Goal: Task Accomplishment & Management: Manage account settings

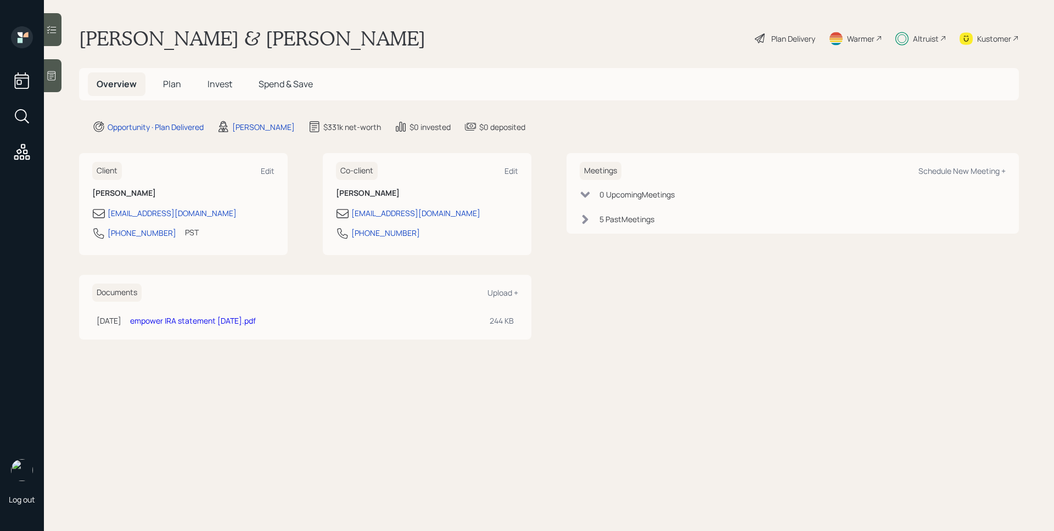
click at [936, 41] on div "Altruist" at bounding box center [926, 39] width 26 height 12
click at [176, 83] on span "Plan" at bounding box center [172, 84] width 18 height 12
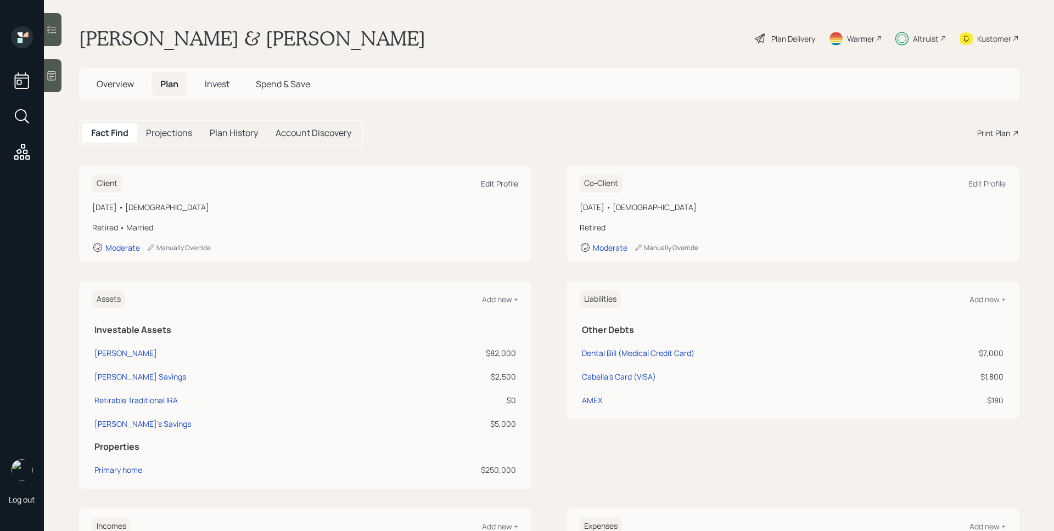
click at [495, 183] on div "Edit Profile" at bounding box center [499, 183] width 37 height 10
select select "2"
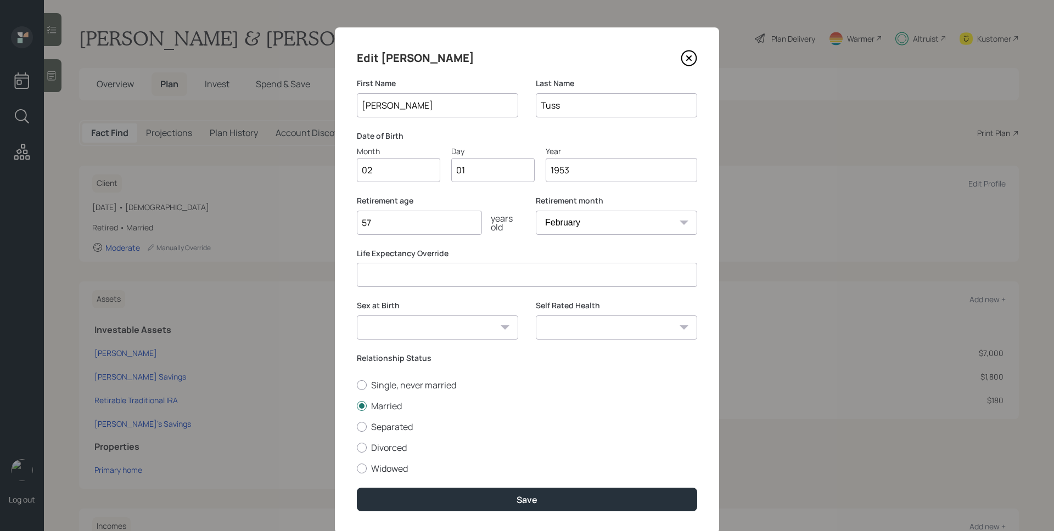
drag, startPoint x: 480, startPoint y: 169, endPoint x: 450, endPoint y: 169, distance: 30.7
click at [451, 169] on input "01" at bounding box center [492, 170] width 83 height 24
type input "26"
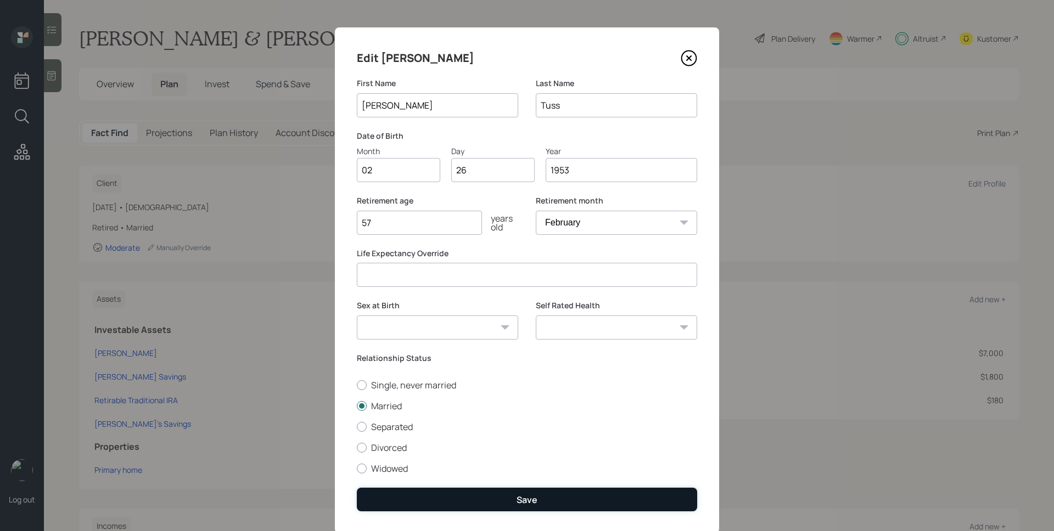
click at [544, 500] on button "Save" at bounding box center [527, 500] width 340 height 24
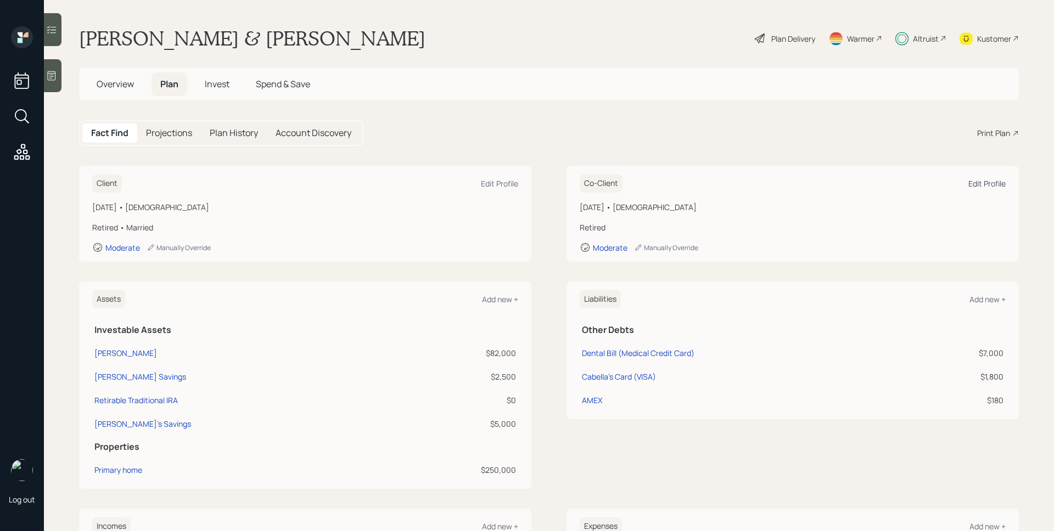
click at [992, 186] on div "Edit Profile" at bounding box center [987, 183] width 37 height 10
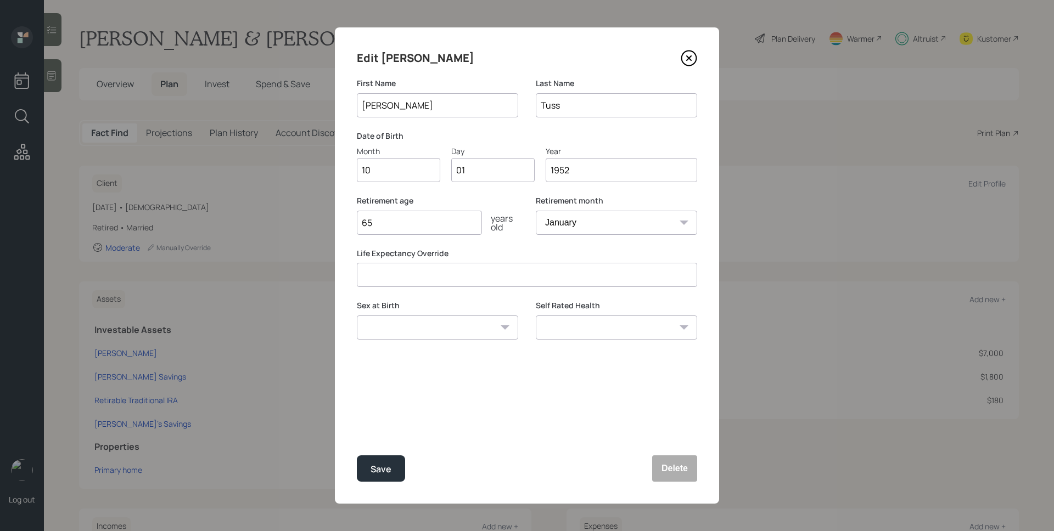
drag, startPoint x: 478, startPoint y: 170, endPoint x: 435, endPoint y: 170, distance: 42.3
click at [436, 171] on div "Month 10 Day 01 Year 1952" at bounding box center [527, 163] width 340 height 37
type input "02"
click at [357, 456] on button "Save" at bounding box center [381, 469] width 48 height 26
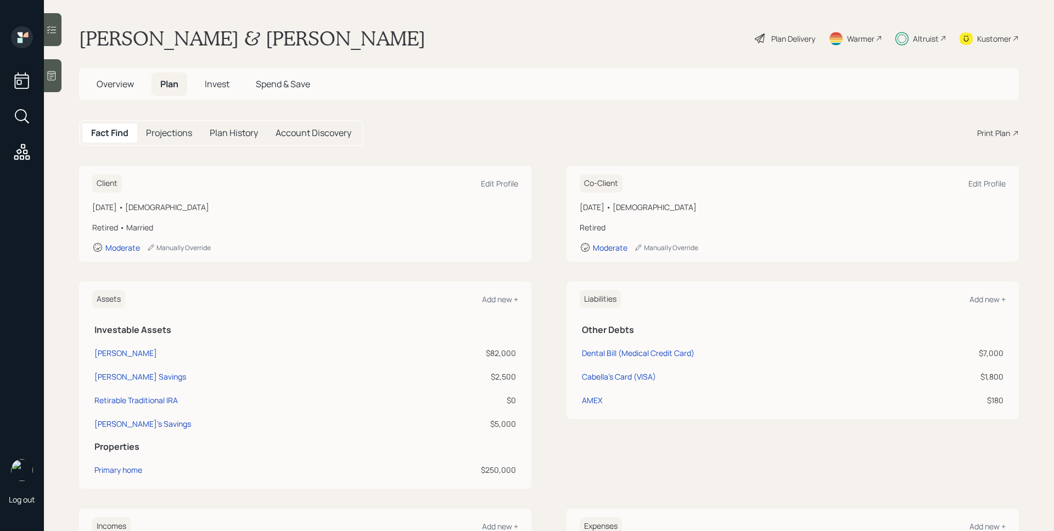
click at [122, 87] on span "Overview" at bounding box center [115, 84] width 37 height 12
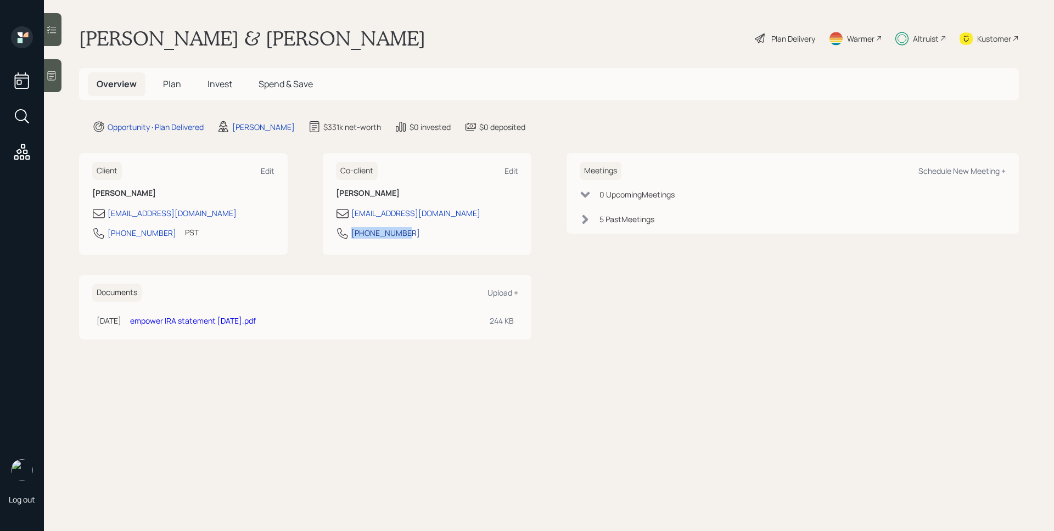
drag, startPoint x: 429, startPoint y: 238, endPoint x: 351, endPoint y: 236, distance: 78.0
click at [351, 236] on div "541-680-6471" at bounding box center [427, 237] width 182 height 20
copy div "541-680-6471"
drag, startPoint x: 434, startPoint y: 215, endPoint x: 351, endPoint y: 215, distance: 83.5
click at [351, 215] on div "barbtuss@gmail.com" at bounding box center [427, 213] width 182 height 13
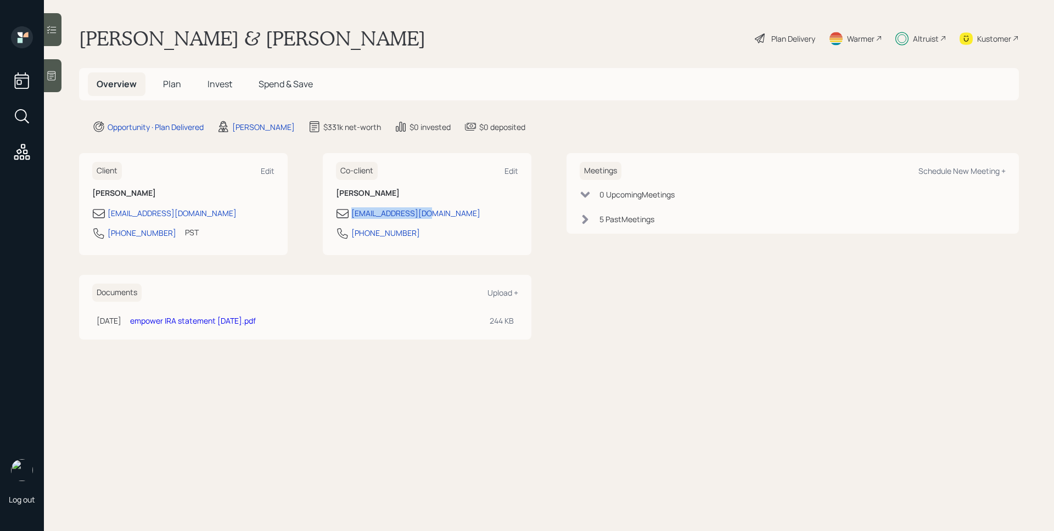
copy div "barbtuss@gmail.com"
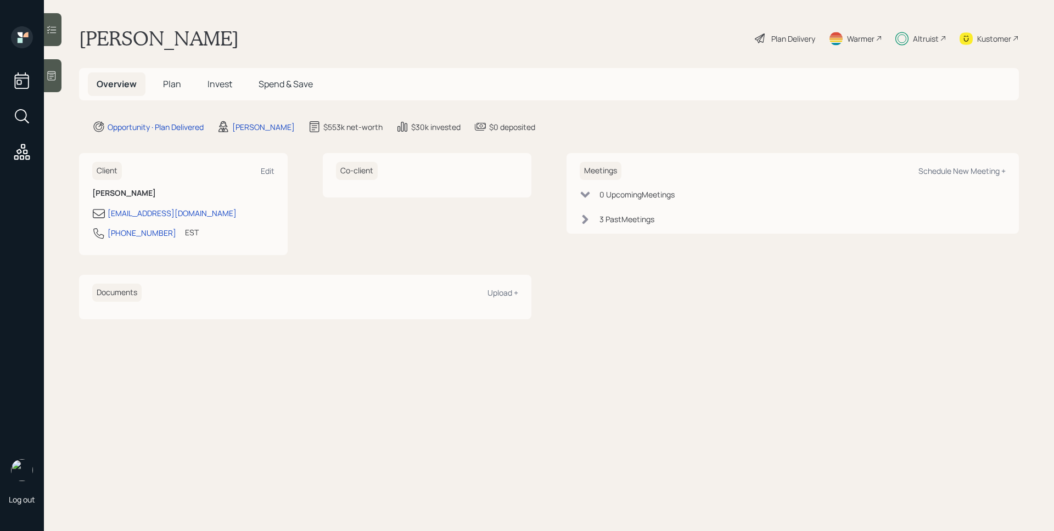
drag, startPoint x: 205, startPoint y: 85, endPoint x: 227, endPoint y: 103, distance: 28.5
click at [205, 84] on h5 "Invest" at bounding box center [220, 84] width 42 height 24
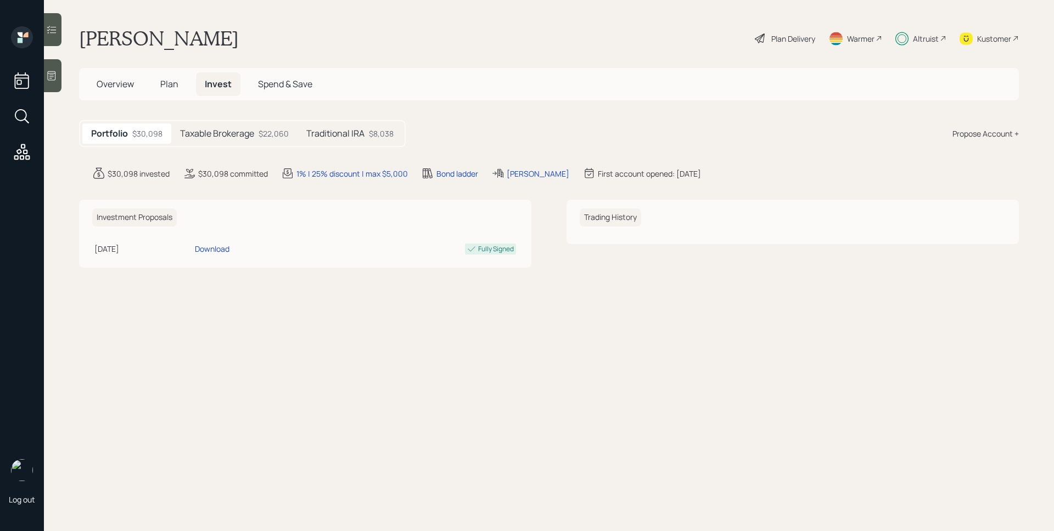
click at [253, 135] on h5 "Taxable Brokerage" at bounding box center [217, 133] width 74 height 10
